Goal: Communication & Community: Share content

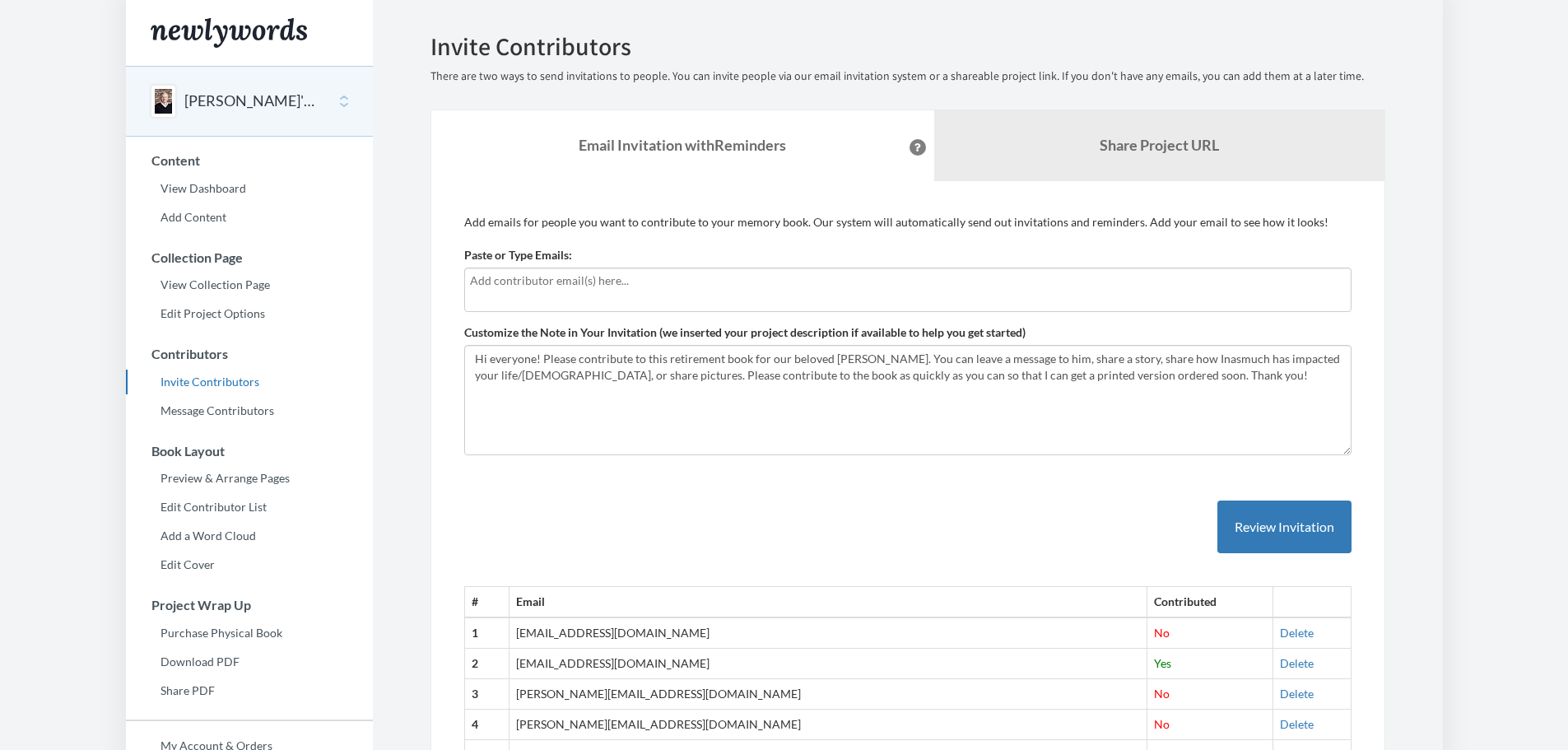
click at [702, 290] on div at bounding box center [907, 290] width 887 height 44
type input "[PERSON_NAME][EMAIL_ADDRESS][DOMAIN_NAME]"
click at [723, 294] on div "[PERSON_NAME][EMAIL_ADDRESS][DOMAIN_NAME]" at bounding box center [907, 290] width 887 height 44
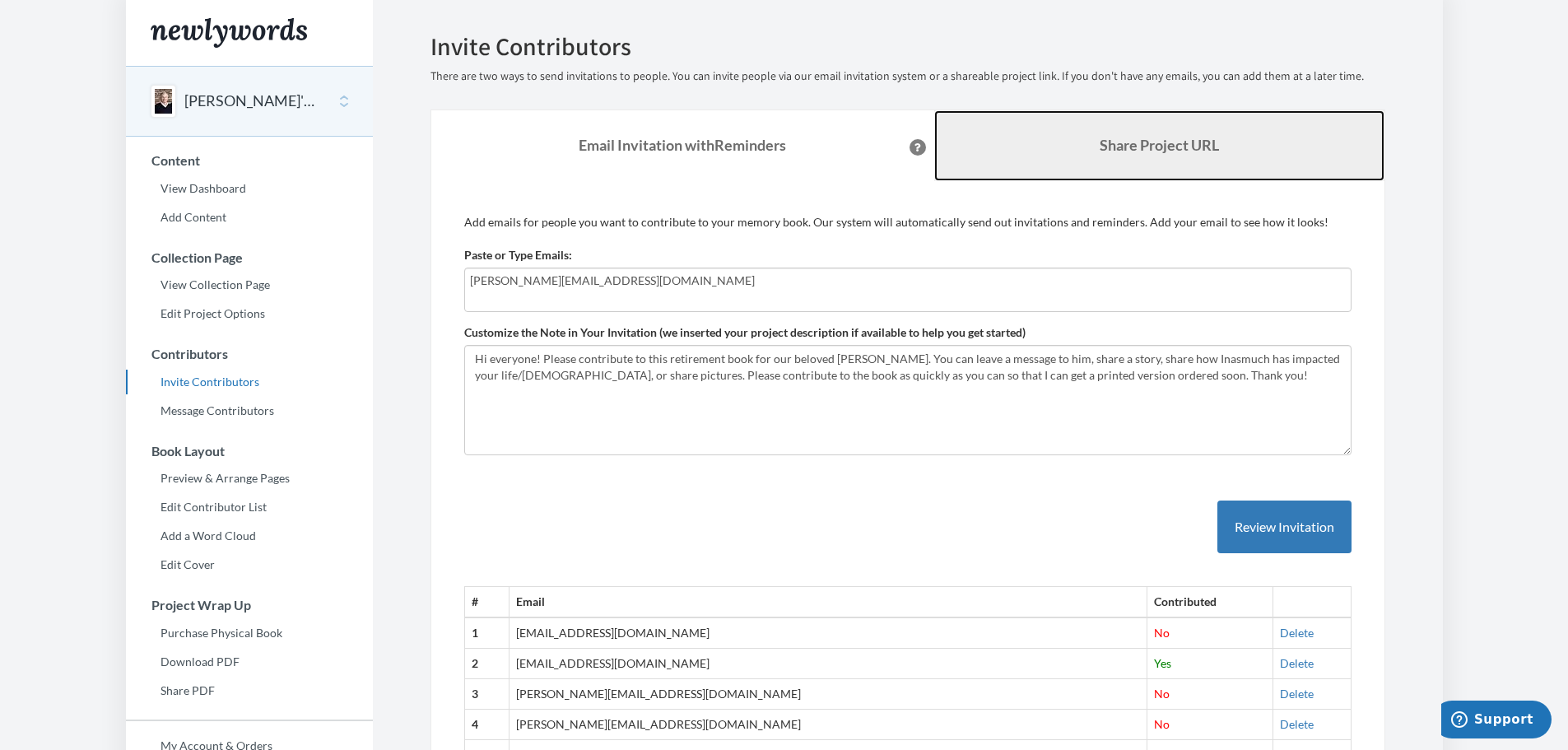
click at [1136, 117] on link "Share Project URL" at bounding box center [1159, 145] width 450 height 71
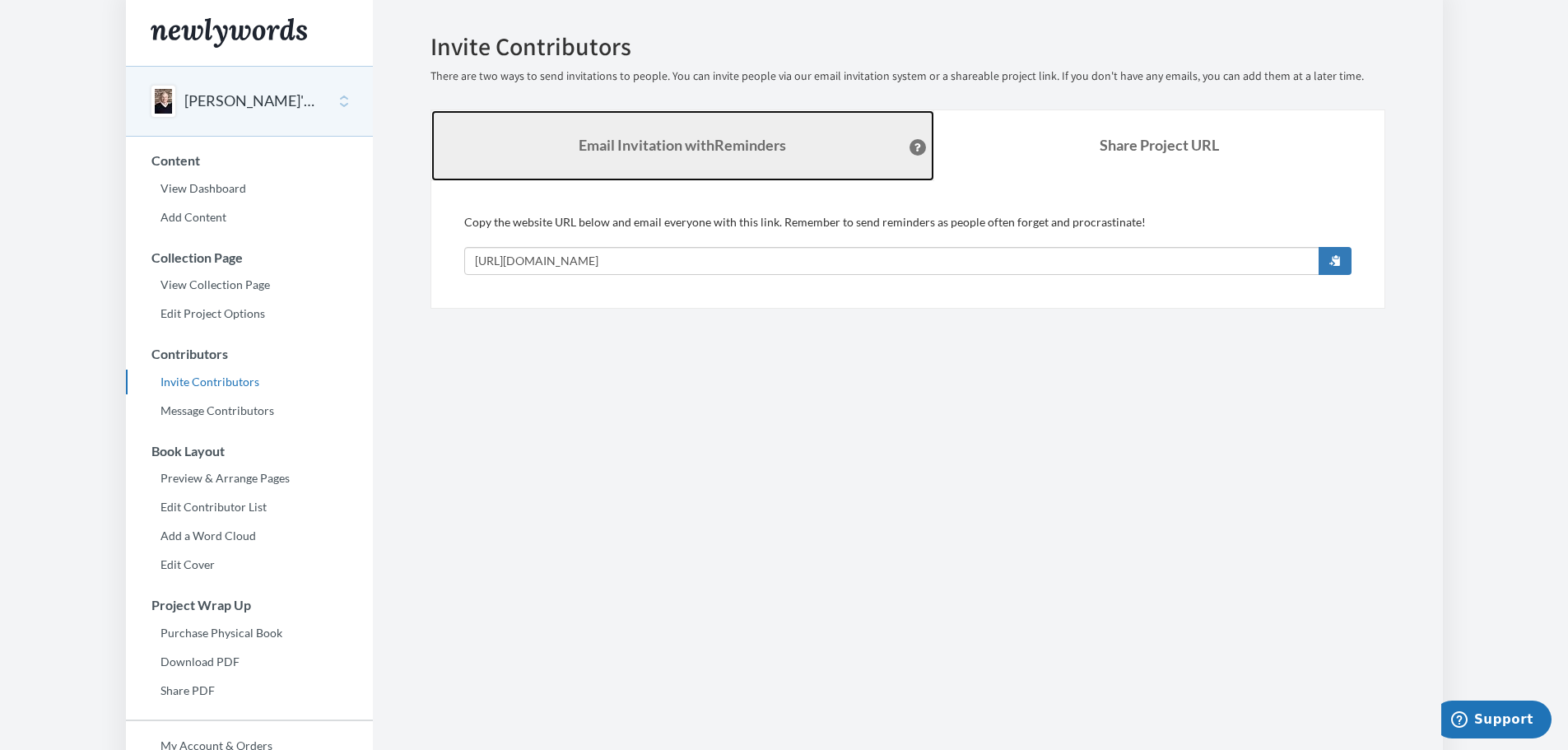
click at [690, 125] on link "Email Invitation with Reminders" at bounding box center [683, 145] width 503 height 71
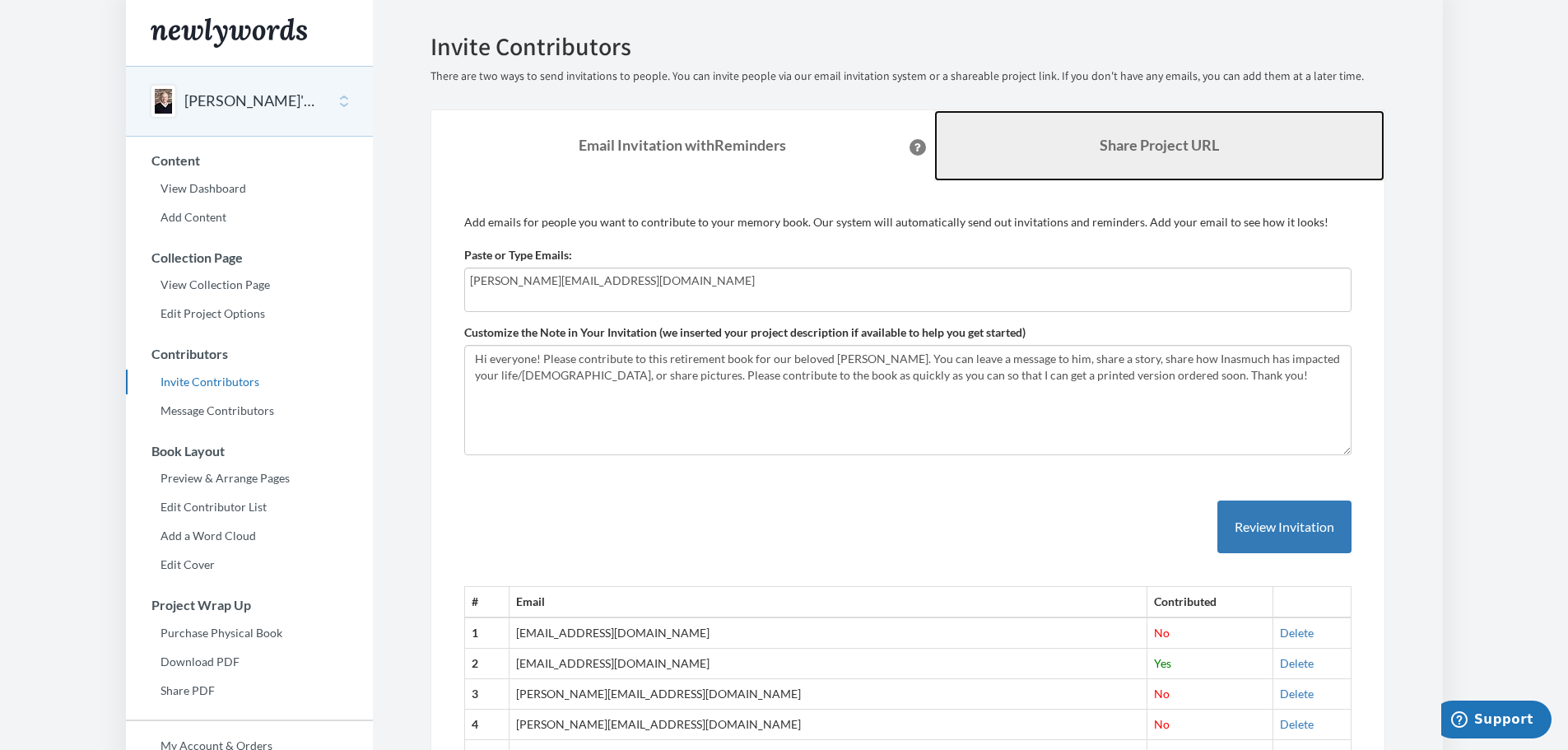
click at [1224, 132] on link "Share Project URL" at bounding box center [1159, 145] width 450 height 71
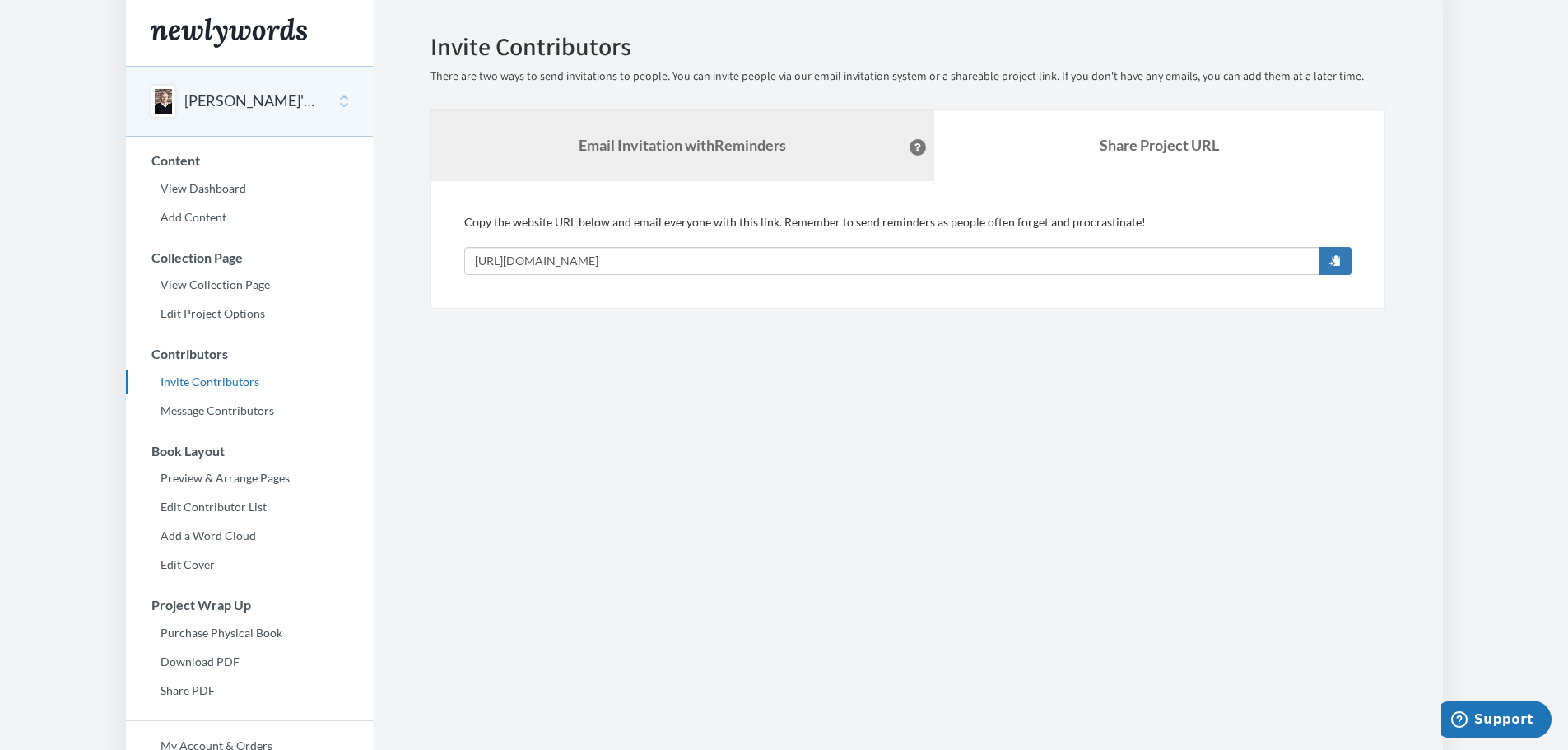
drag, startPoint x: 600, startPoint y: 105, endPoint x: 620, endPoint y: 127, distance: 29.7
click at [604, 105] on div "Emails have been sent! Invite Contributors There are two ways to send invitatio…" at bounding box center [907, 171] width 954 height 275
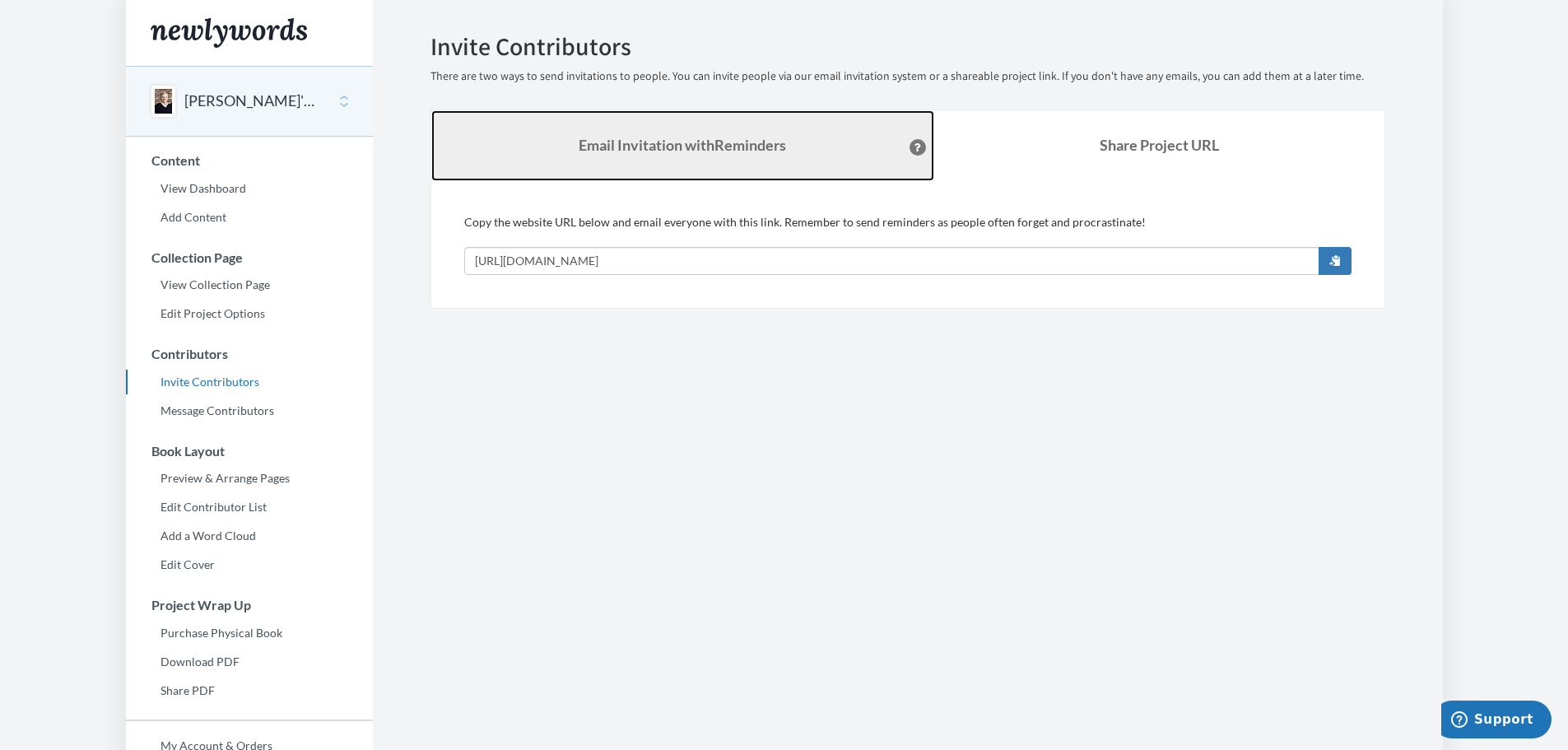
click at [626, 132] on link "Email Invitation with Reminders" at bounding box center [683, 145] width 503 height 71
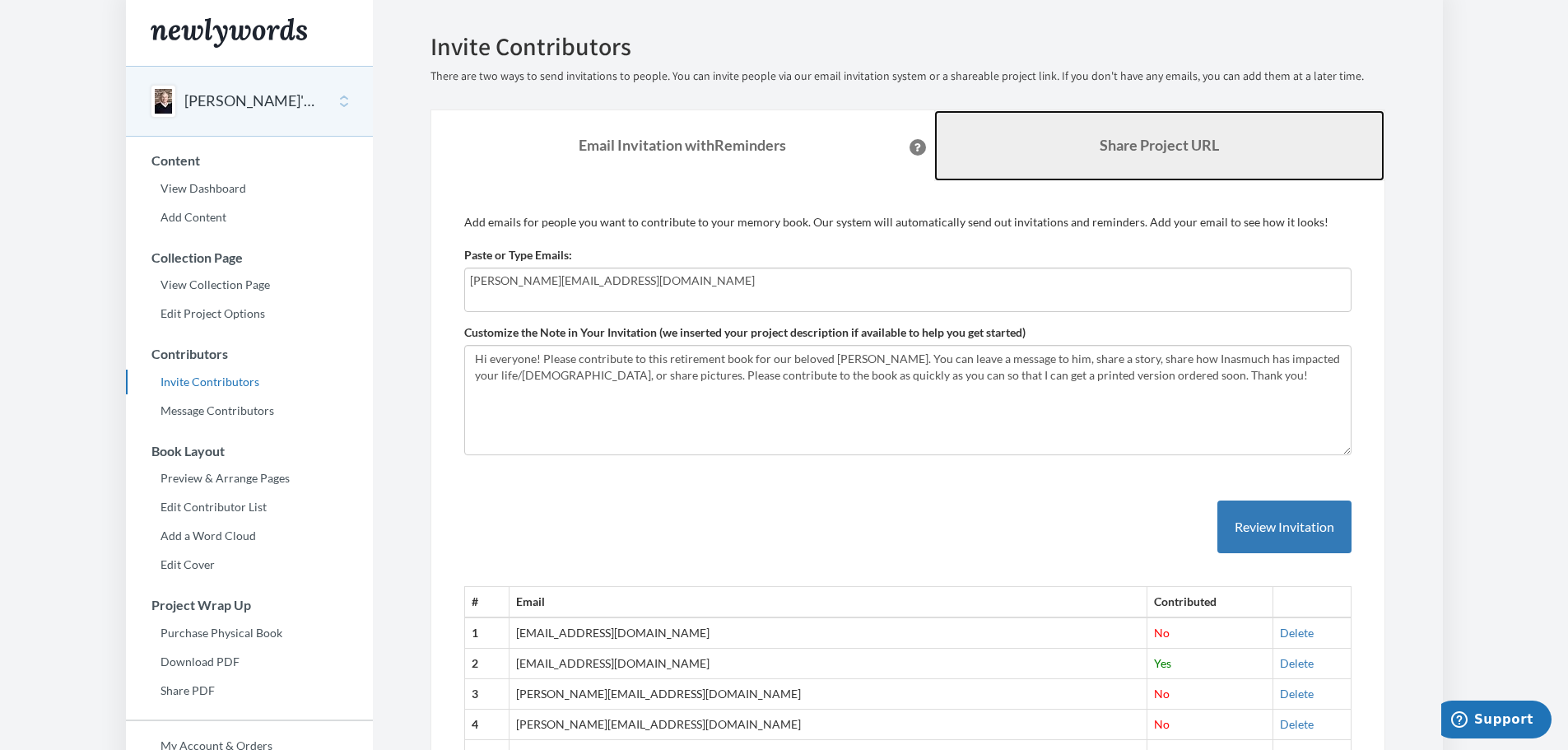
click at [1164, 143] on b "Share Project URL" at bounding box center [1159, 145] width 119 height 18
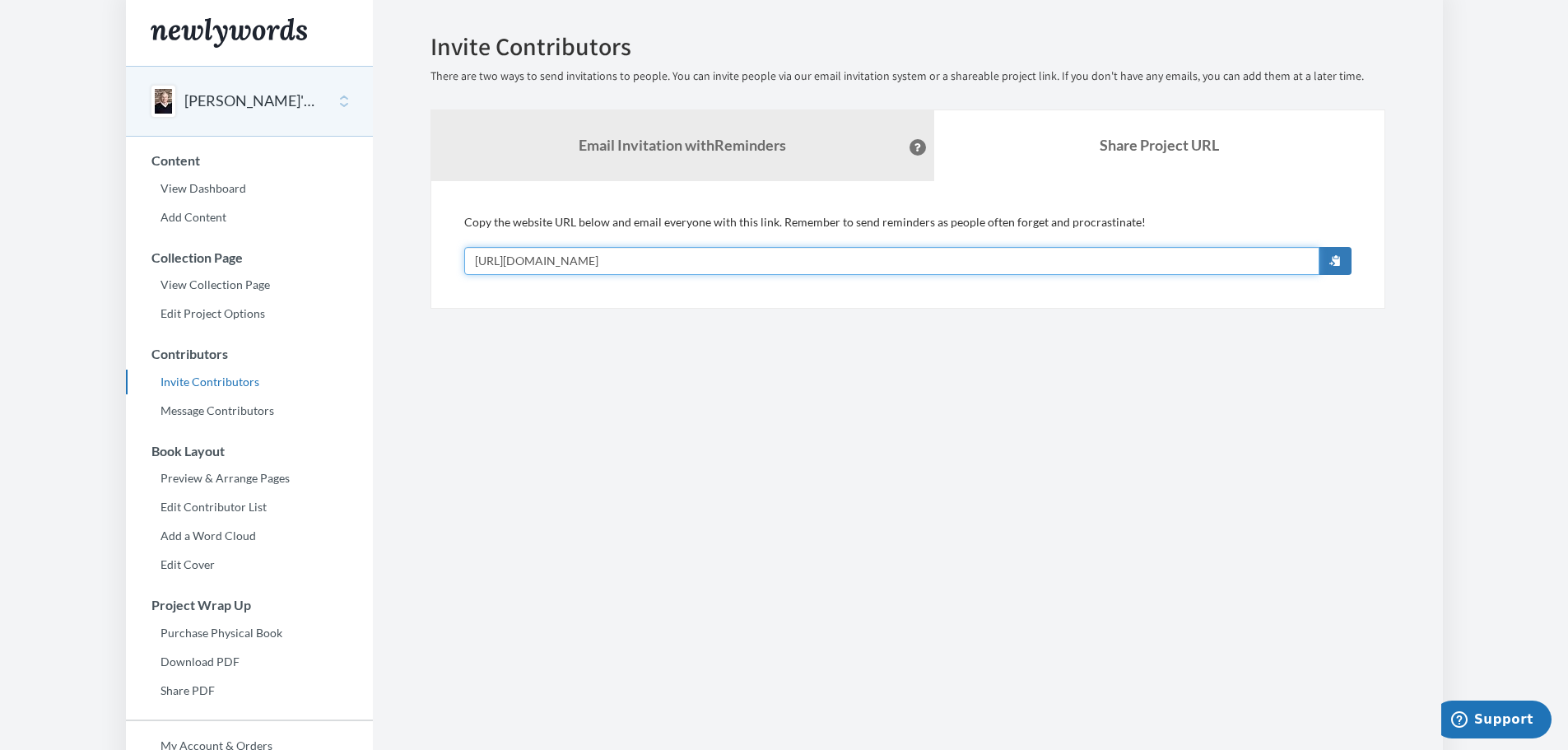
click at [762, 261] on input "[URL][DOMAIN_NAME]" at bounding box center [892, 260] width 856 height 28
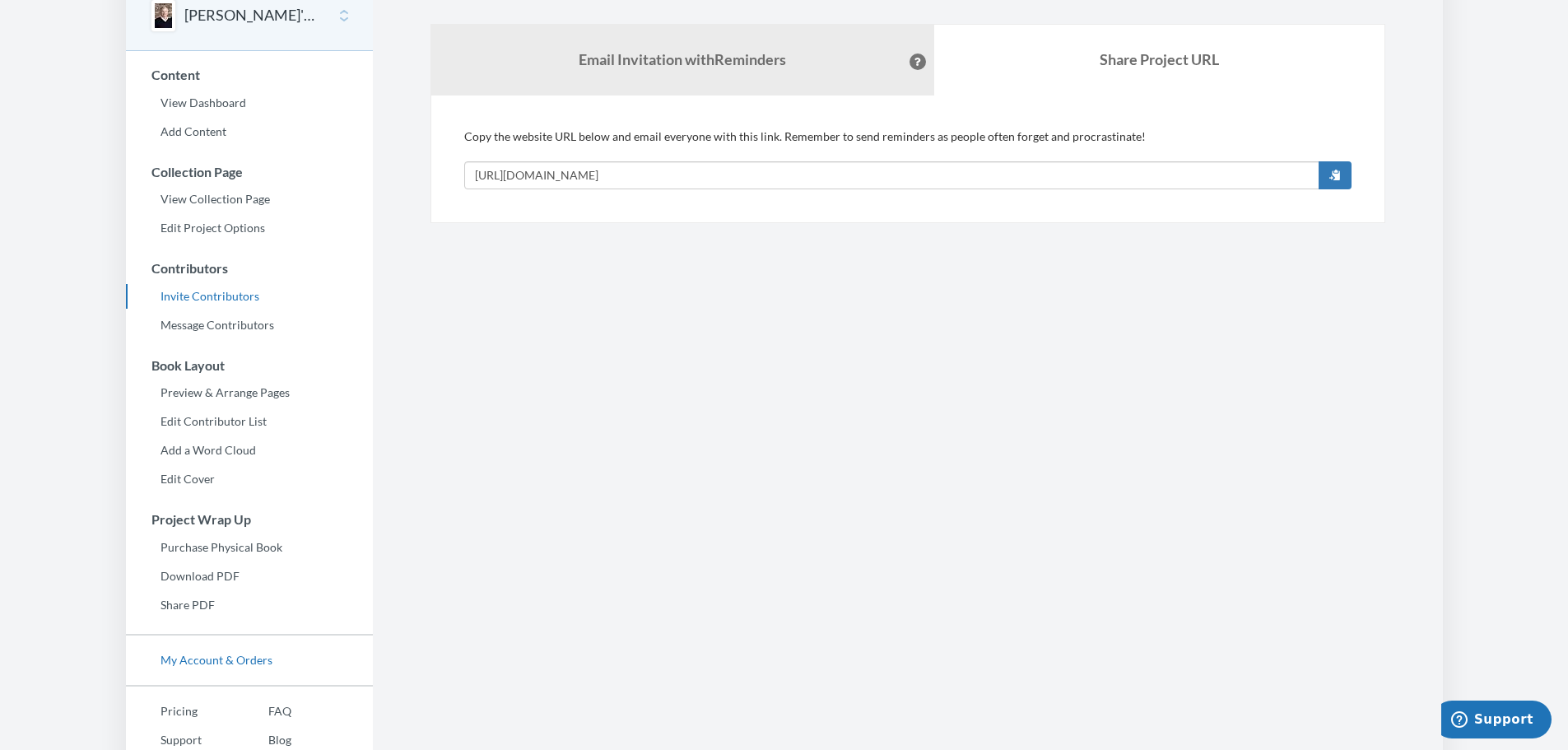
scroll to position [151, 0]
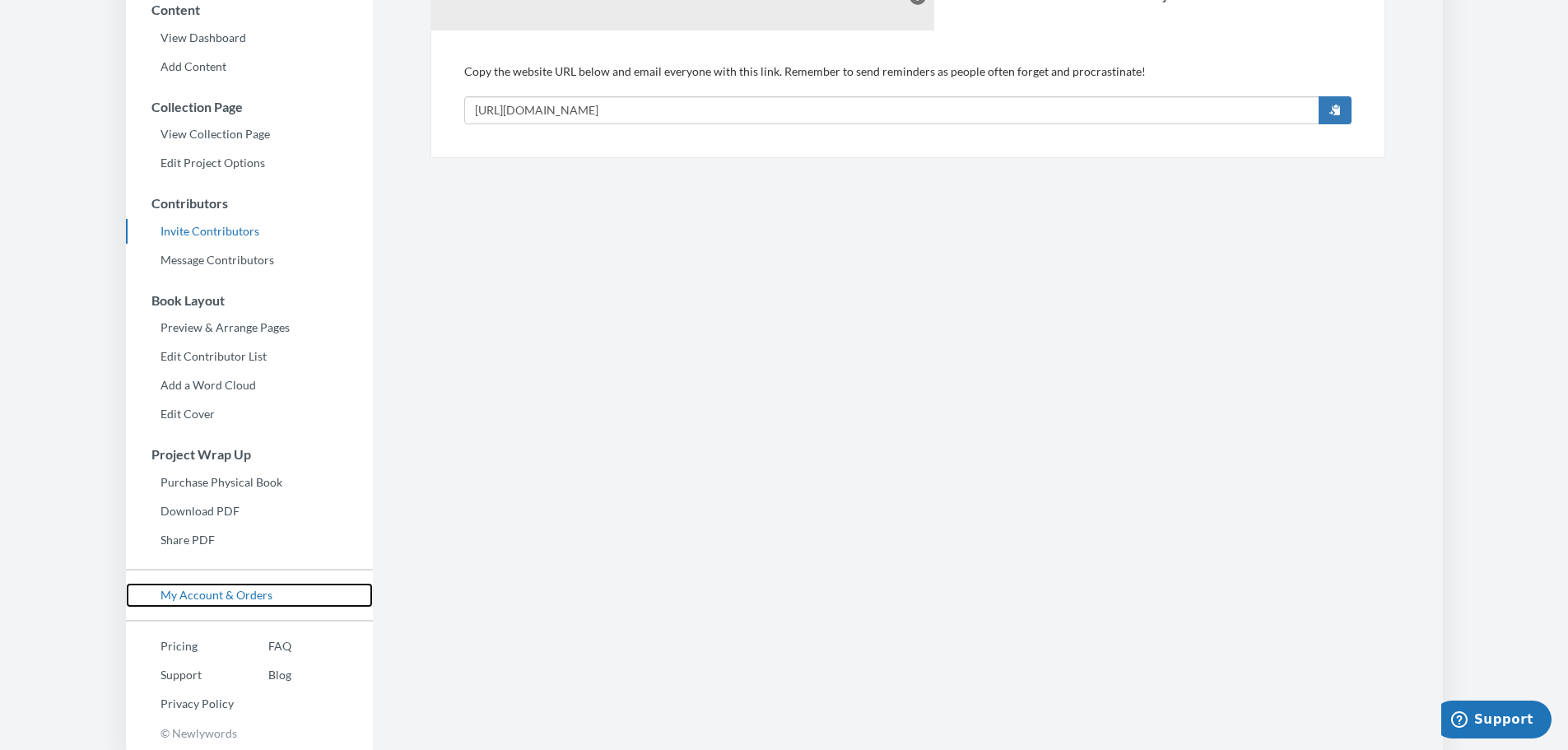
click at [215, 595] on link "My Account & Orders" at bounding box center [249, 595] width 247 height 25
